Goal: Transaction & Acquisition: Subscribe to service/newsletter

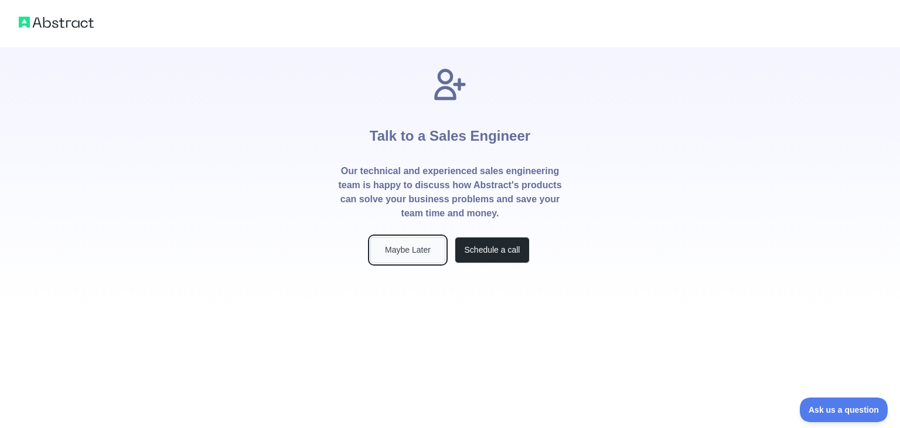
click at [405, 255] on button "Maybe Later" at bounding box center [407, 250] width 75 height 26
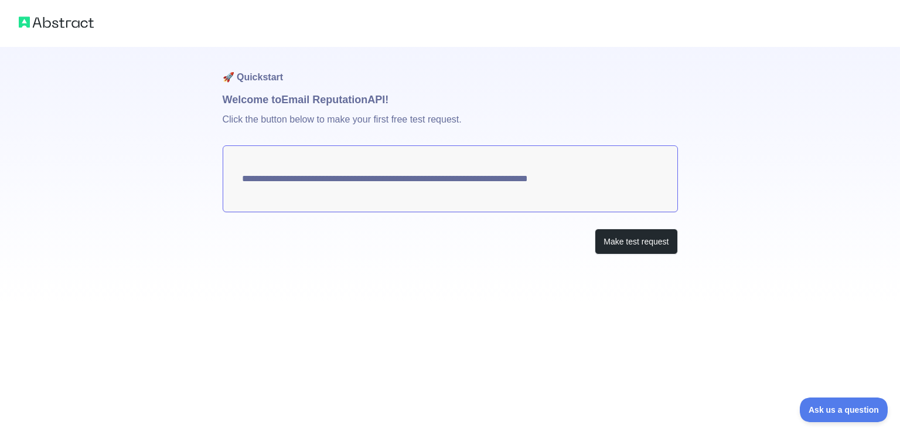
click at [553, 182] on textarea "**********" at bounding box center [450, 178] width 455 height 67
click at [626, 248] on button "Make test request" at bounding box center [636, 241] width 83 height 26
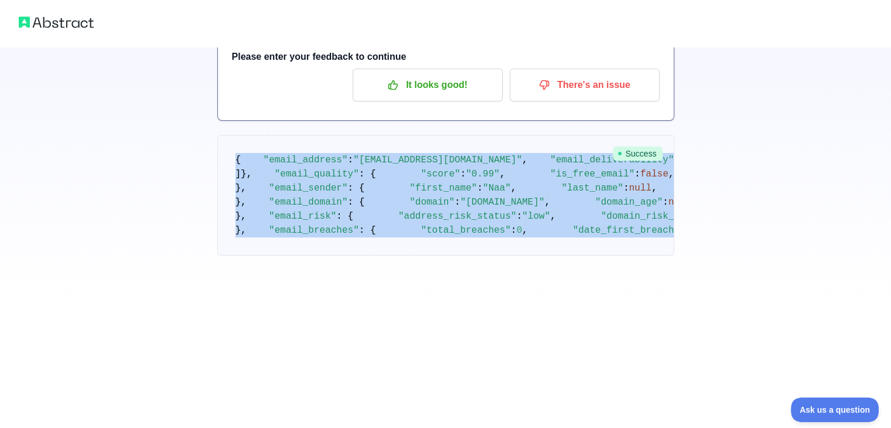
scroll to position [673, 0]
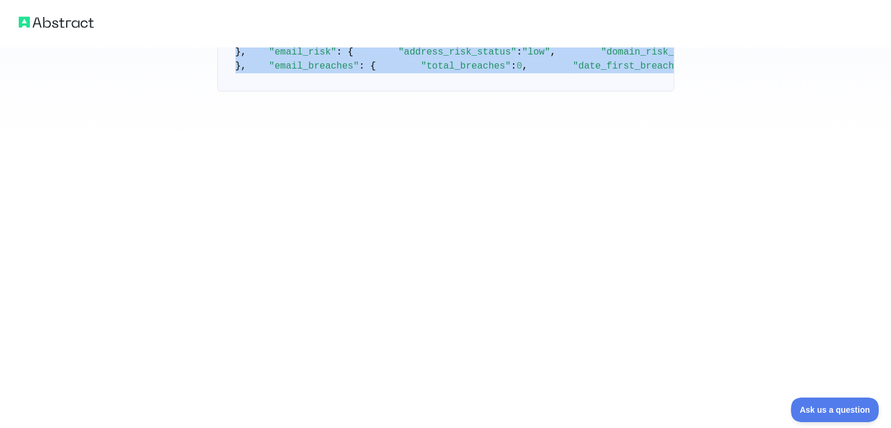
drag, startPoint x: 237, startPoint y: 242, endPoint x: 297, endPoint y: 359, distance: 131.8
click at [297, 91] on pre "{ "email_address" : "[EMAIL_ADDRESS][DOMAIN_NAME]" , "email_deliverability" : {…" at bounding box center [445, 31] width 457 height 121
copy code "{ "email_address" : "[EMAIL_ADDRESS][DOMAIN_NAME]" , "email_deliverability" : {…"
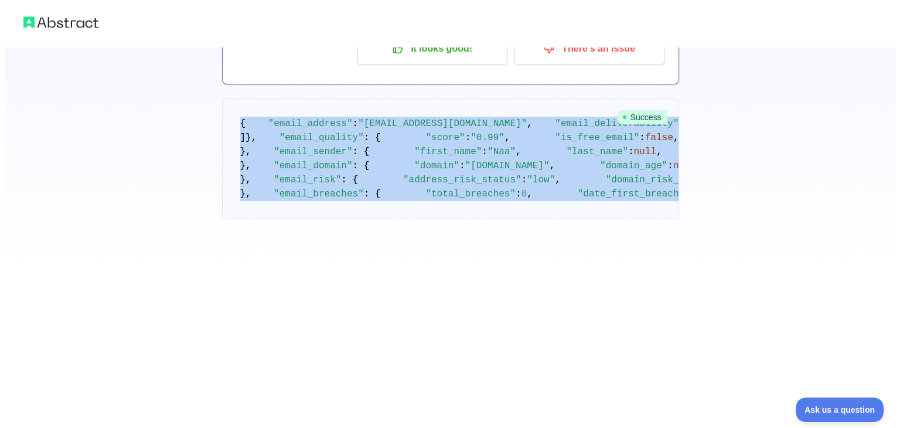
scroll to position [0, 0]
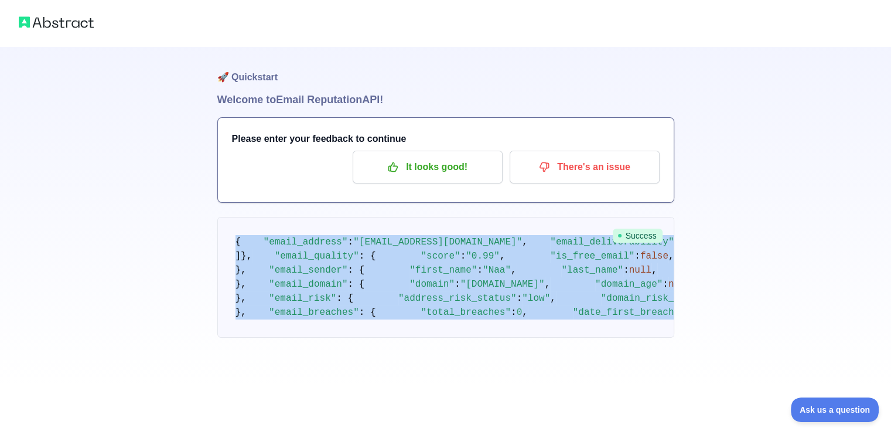
click at [405, 312] on pre "{ "email_address" : "[EMAIL_ADDRESS][DOMAIN_NAME]" , "email_deliverability" : {…" at bounding box center [445, 277] width 457 height 121
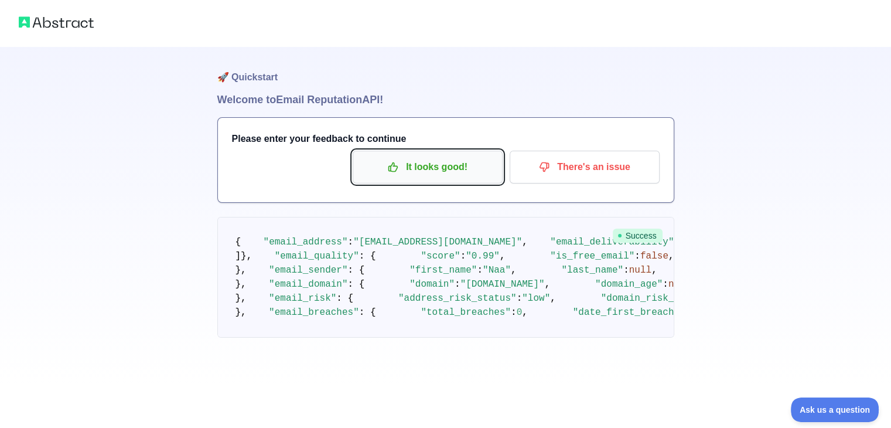
click at [412, 174] on p "It looks good!" at bounding box center [427, 167] width 132 height 20
